Goal: Task Accomplishment & Management: Complete application form

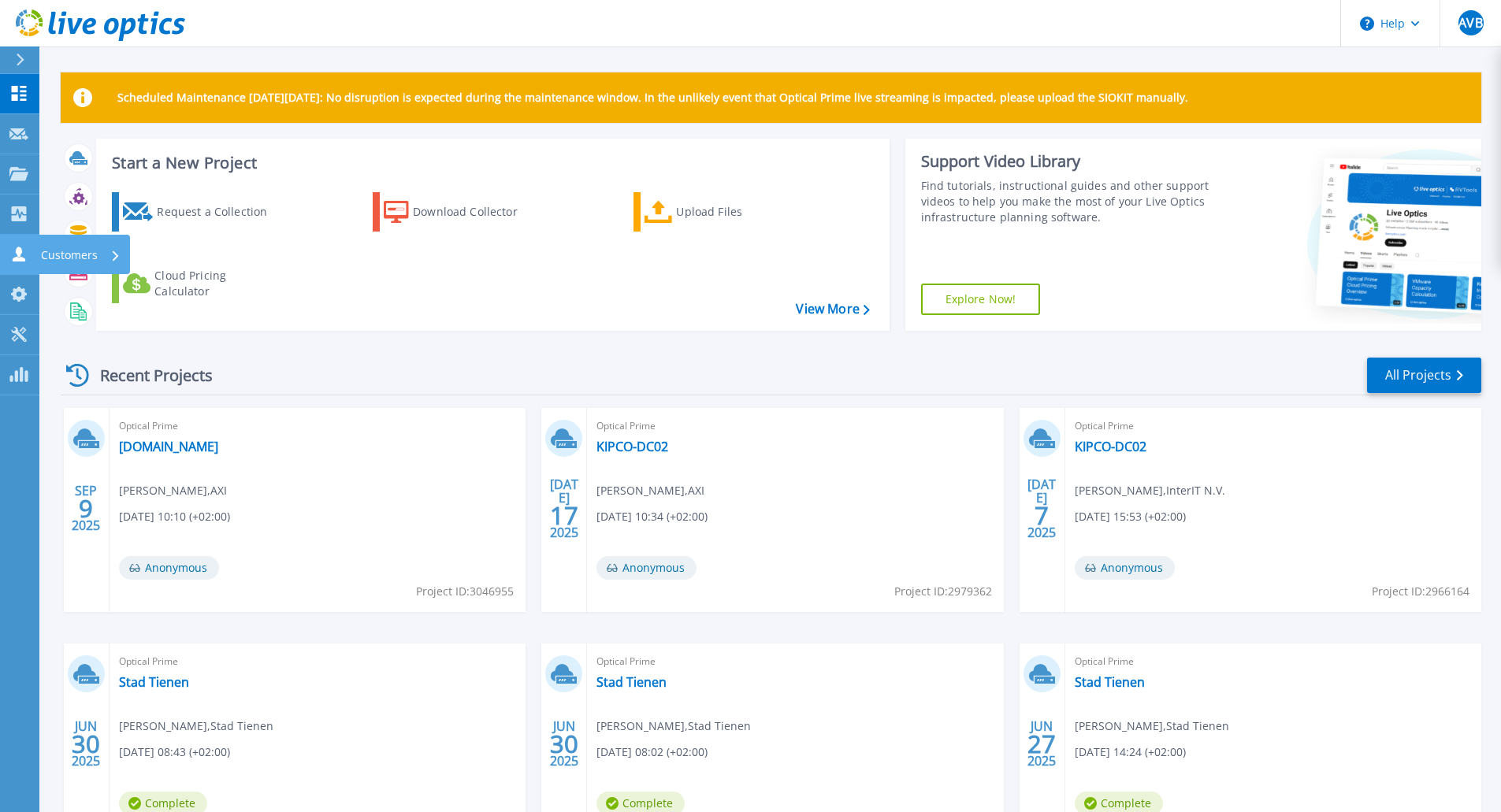
click at [14, 264] on link "Customers Customers" at bounding box center [19, 255] width 39 height 40
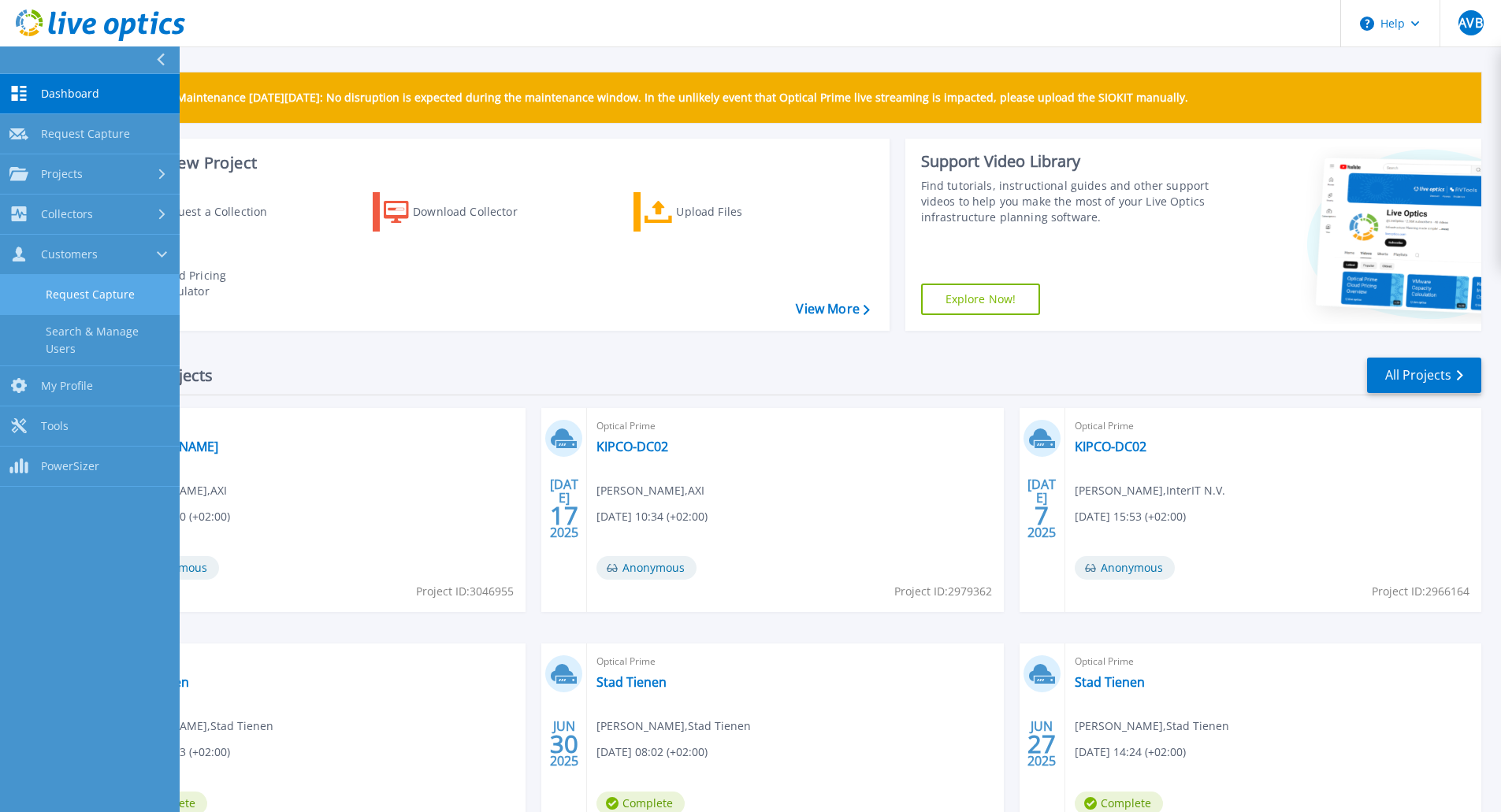
click at [95, 294] on link "Request Capture" at bounding box center [90, 295] width 180 height 40
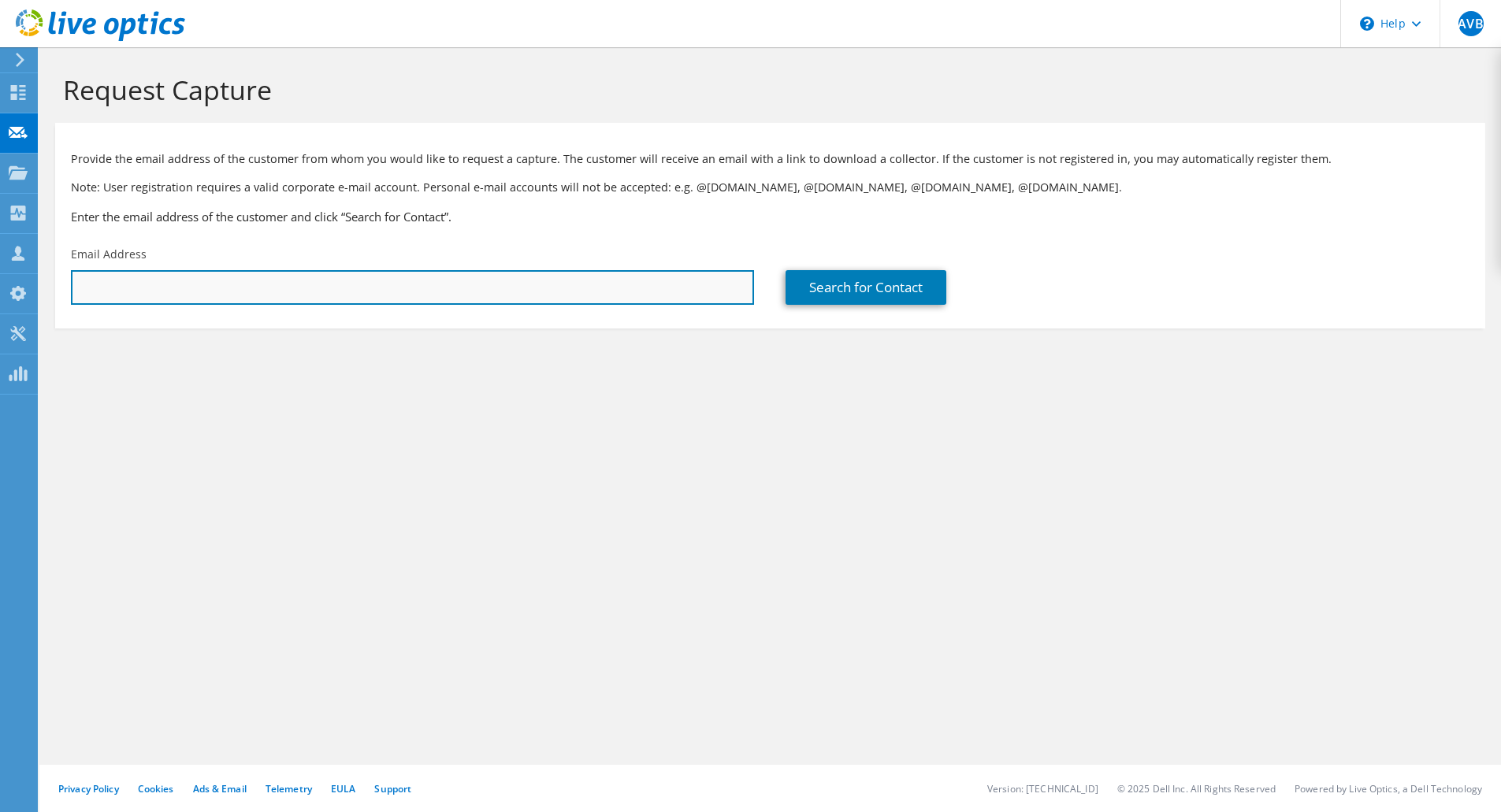
click at [143, 288] on input "text" at bounding box center [411, 287] width 683 height 34
paste input "mailto:[PERSON_NAME][EMAIL_ADDRESS][DOMAIN_NAME]"
drag, startPoint x: 119, startPoint y: 295, endPoint x: 71, endPoint y: 274, distance: 52.4
click at [71, 274] on div "AVB Channel Partner [PERSON_NAME] [EMAIL_ADDRESS][DOMAIN_NAME] AXI My Profile L…" at bounding box center [750, 406] width 1501 height 812
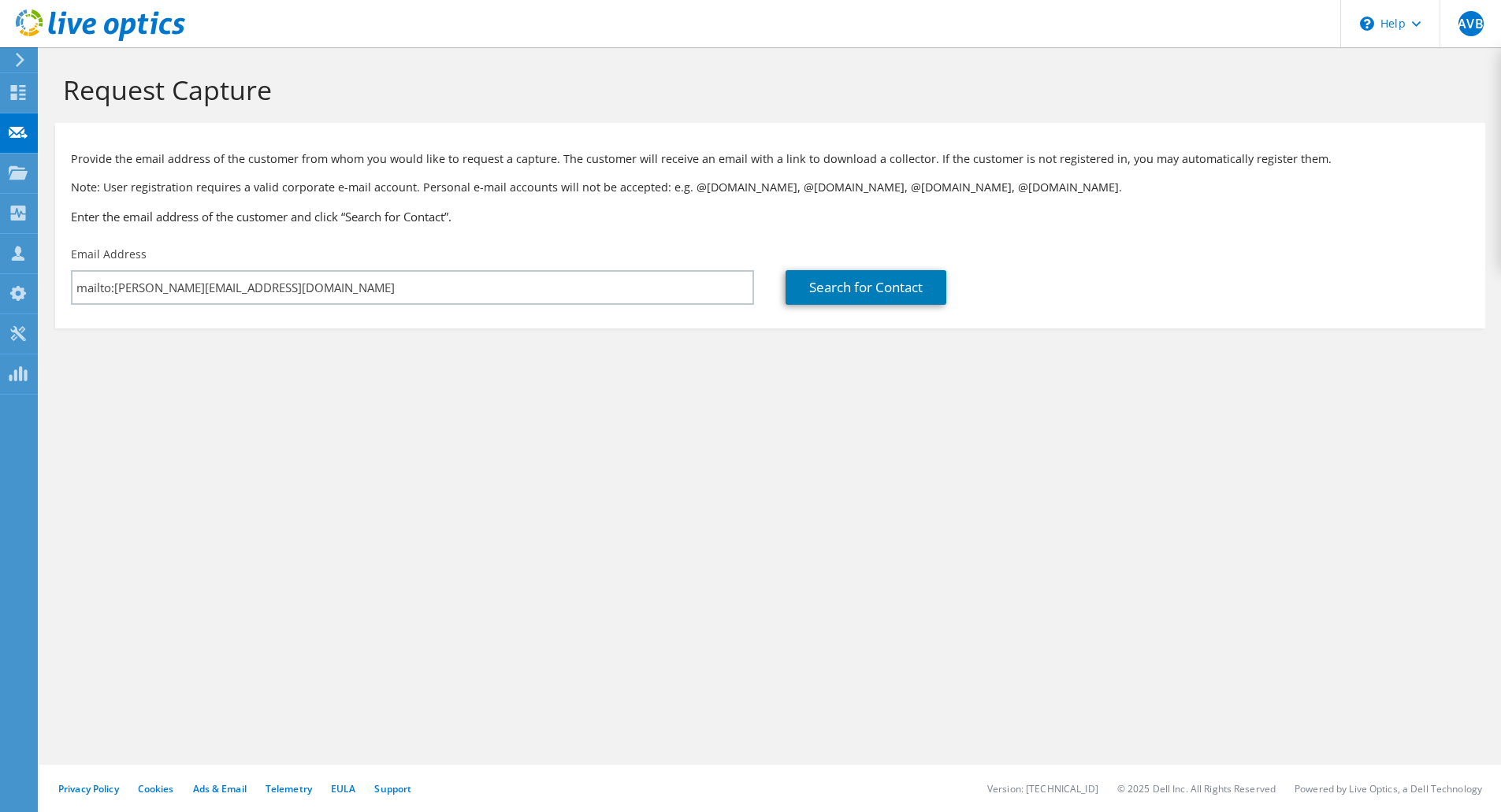
click at [248, 327] on section "Provide the email address of the customer from whom you would like to request a…" at bounding box center [771, 226] width 1431 height 206
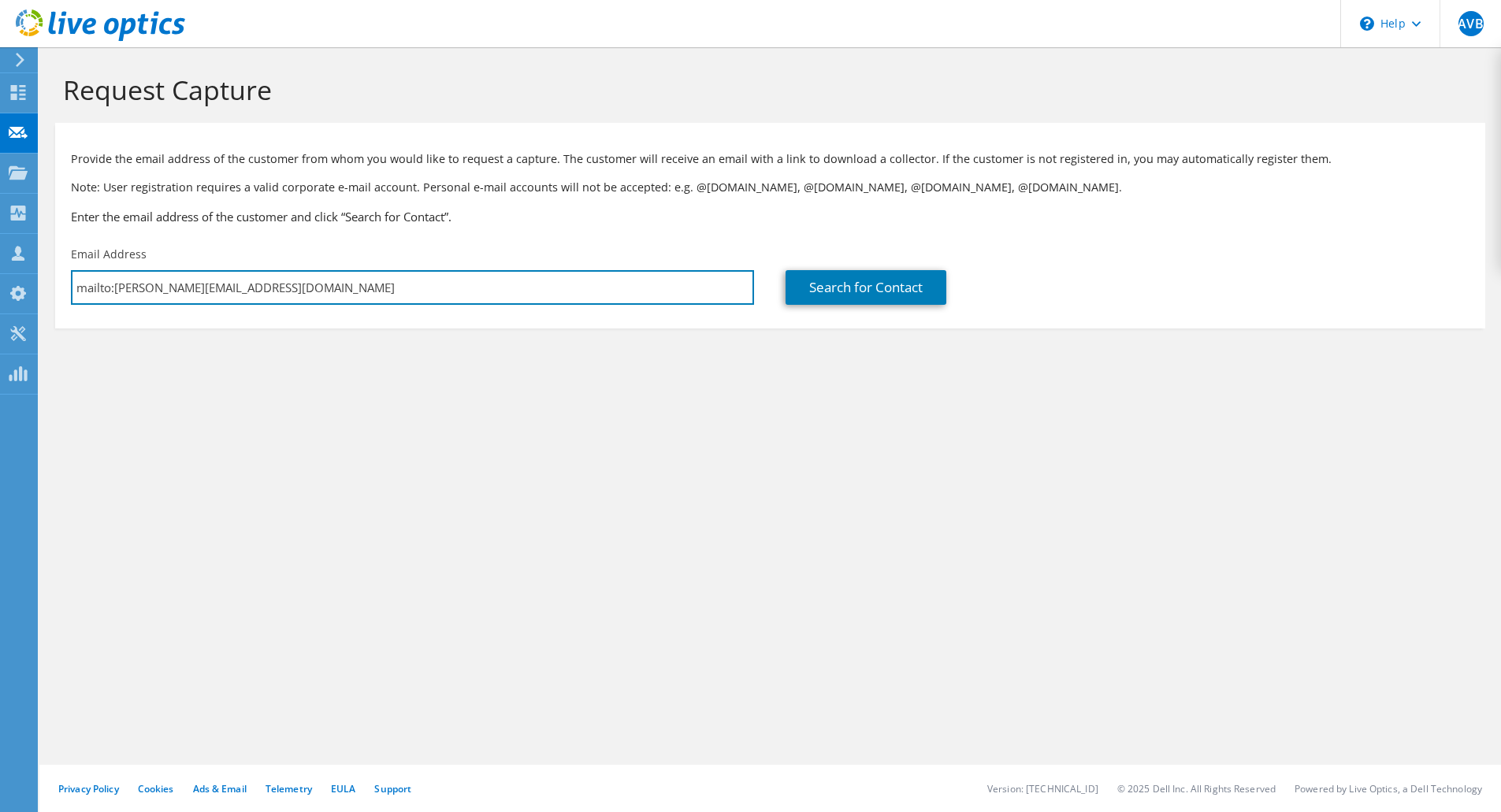
drag, startPoint x: 111, startPoint y: 289, endPoint x: 41, endPoint y: 291, distance: 70.0
click at [41, 291] on section "Request Capture Provide the email address of the customer from whom you would l…" at bounding box center [770, 228] width 1462 height 360
type input "Frank.VanHuyck@lede.be"
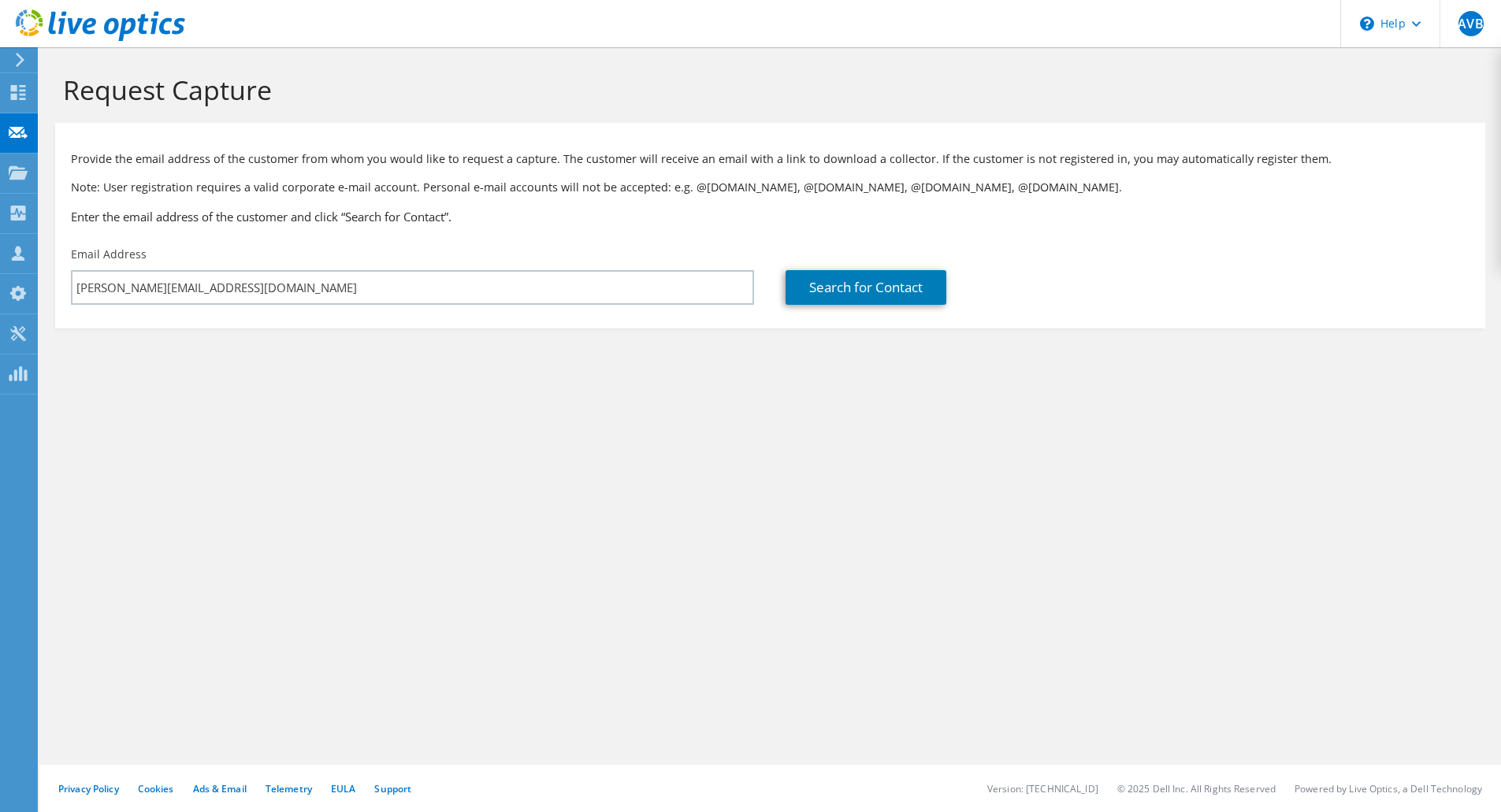
click at [863, 269] on div "Search for Contact" at bounding box center [1127, 276] width 715 height 74
click at [886, 283] on link "Search for Contact" at bounding box center [866, 287] width 161 height 34
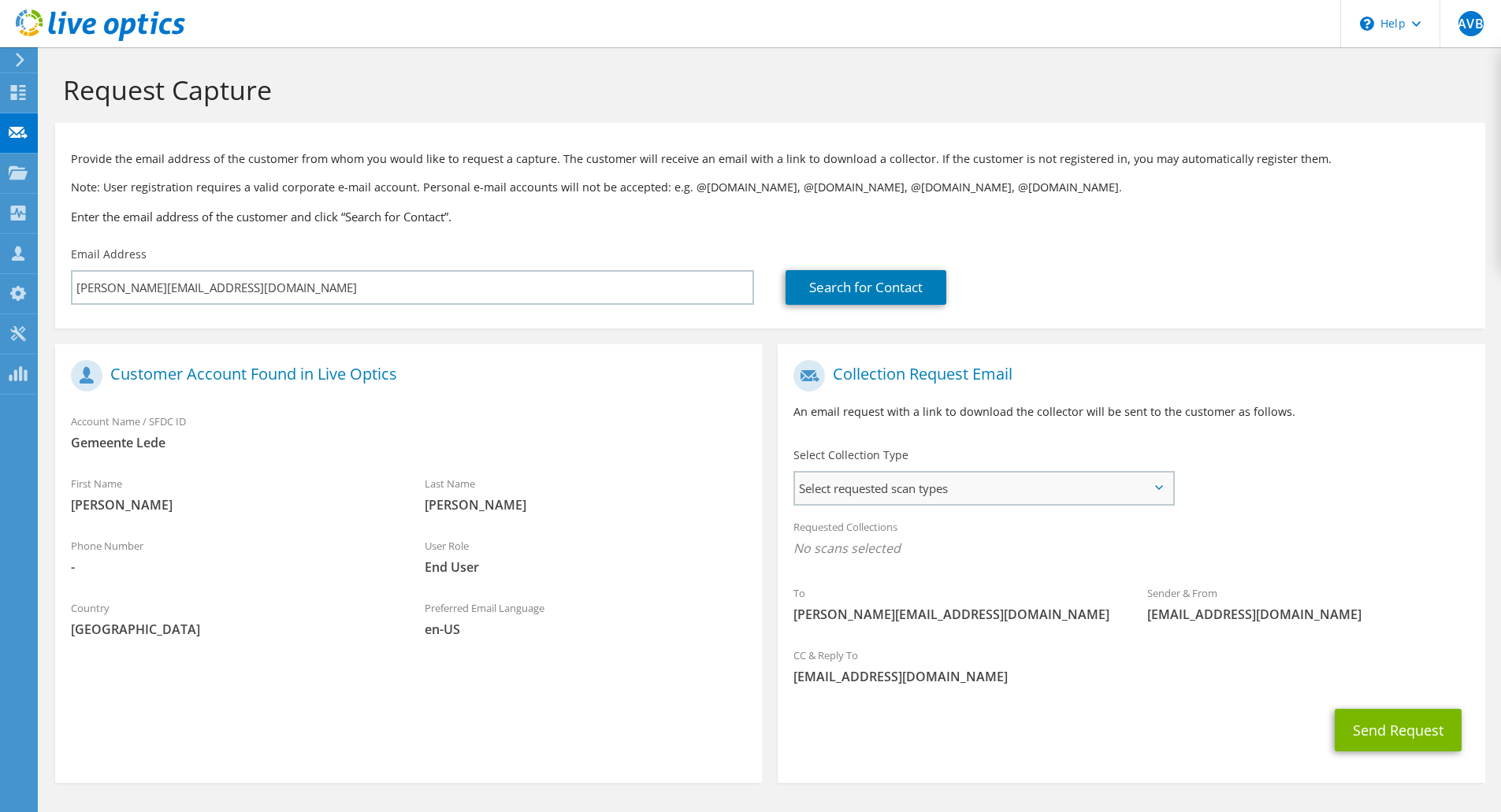
click at [870, 491] on span "Select requested scan types" at bounding box center [984, 488] width 377 height 31
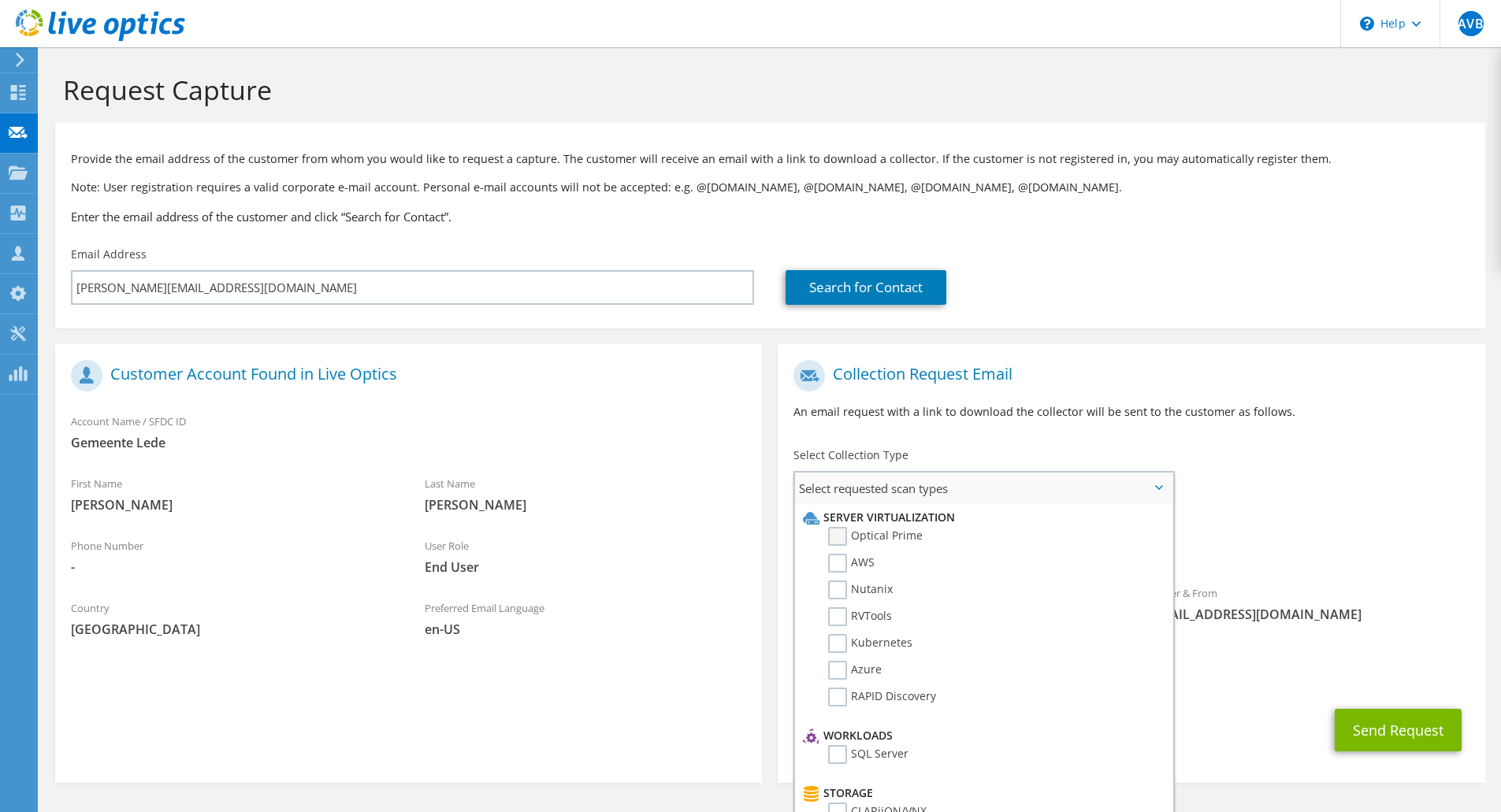
click at [838, 542] on label "Optical Prime" at bounding box center [875, 537] width 94 height 19
click at [0, 0] on input "Optical Prime" at bounding box center [0, 0] width 0 height 0
click at [830, 417] on p "An email request with a link to download the collector will be sent to the cust…" at bounding box center [1131, 412] width 675 height 17
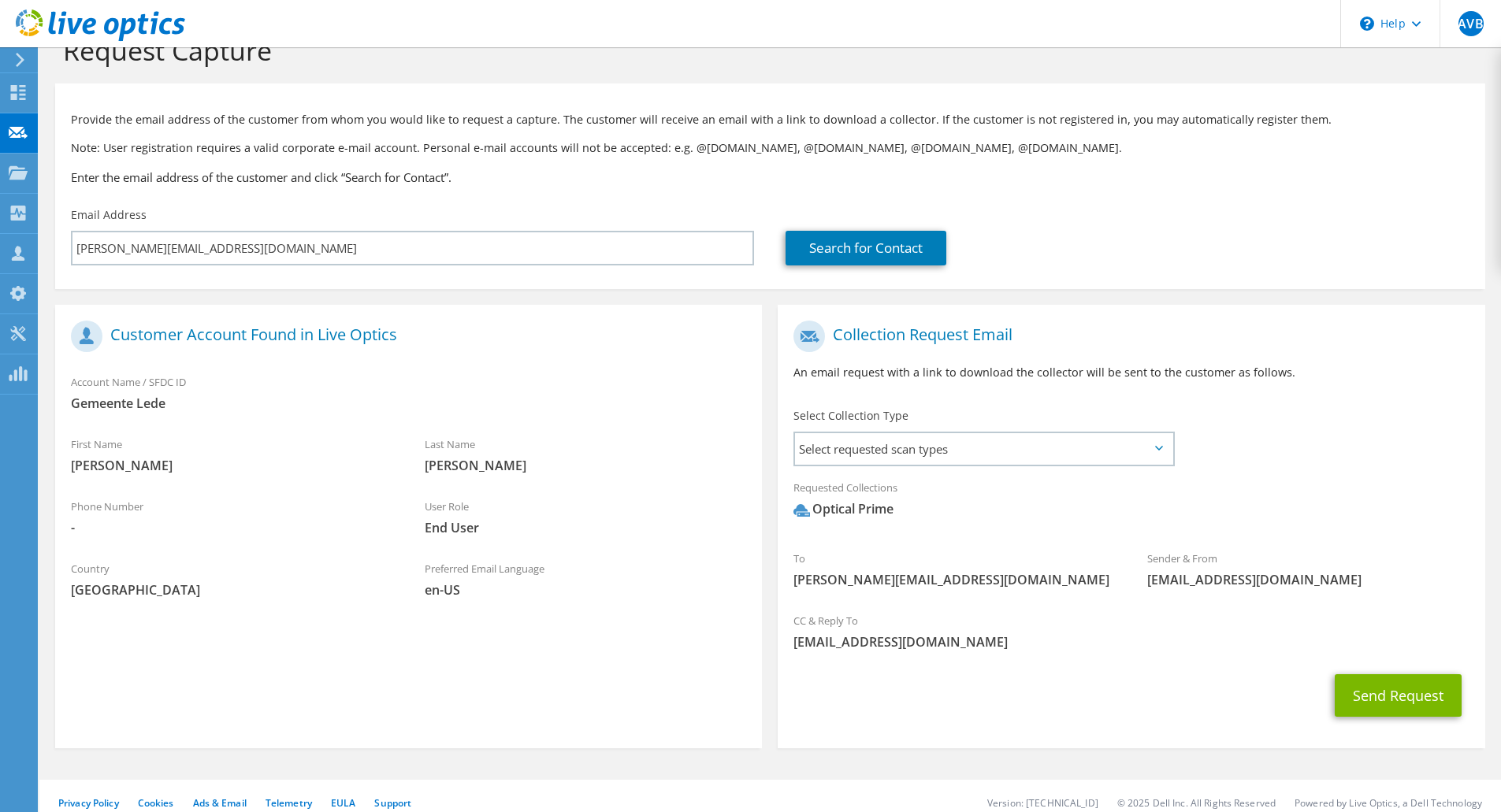
scroll to position [54, 0]
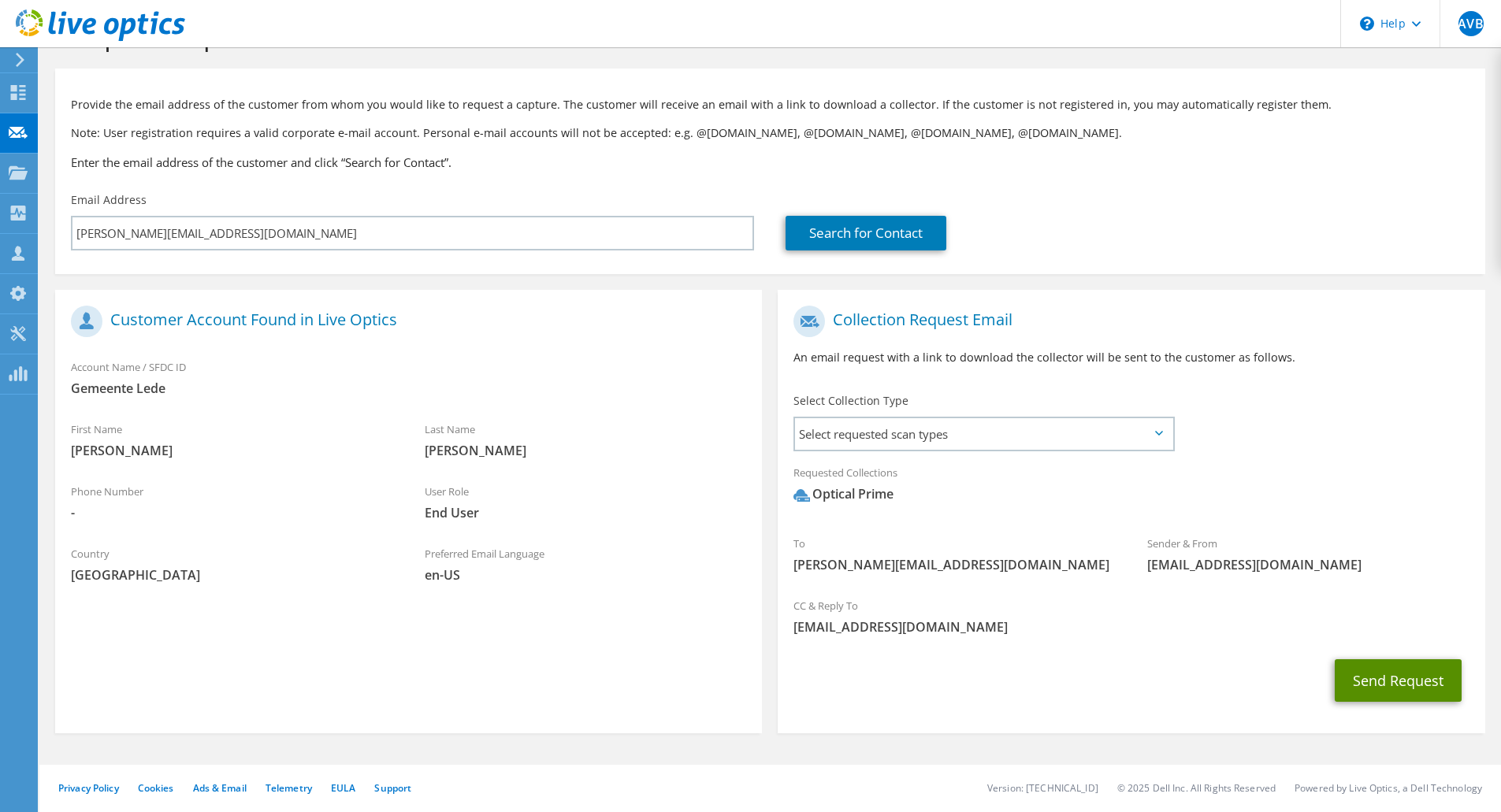
click at [1405, 678] on button "Send Request" at bounding box center [1398, 681] width 127 height 43
